Goal: Task Accomplishment & Management: Complete application form

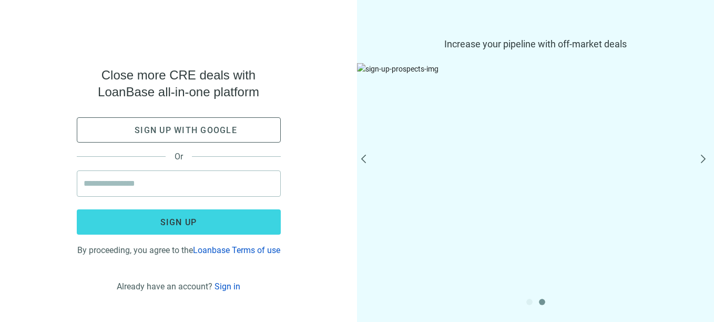
click at [704, 161] on button "next" at bounding box center [703, 161] width 13 height 13
